Goal: Task Accomplishment & Management: Manage account settings

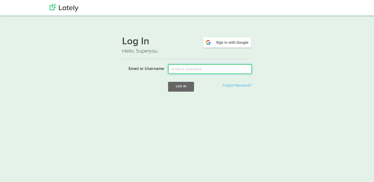
click at [176, 73] on input "Email or Username" at bounding box center [210, 69] width 84 height 10
type input "brad@bafman.com"
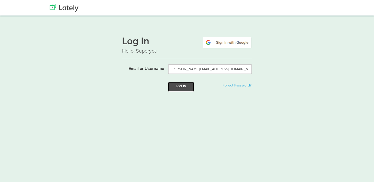
click at [184, 90] on button "Log In" at bounding box center [181, 87] width 26 height 10
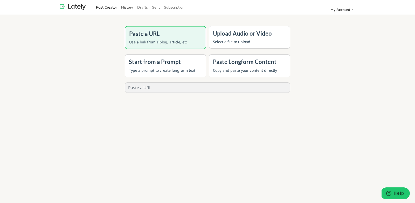
click at [125, 9] on link "History" at bounding box center [127, 7] width 16 height 9
